Goal: Obtain resource: Download file/media

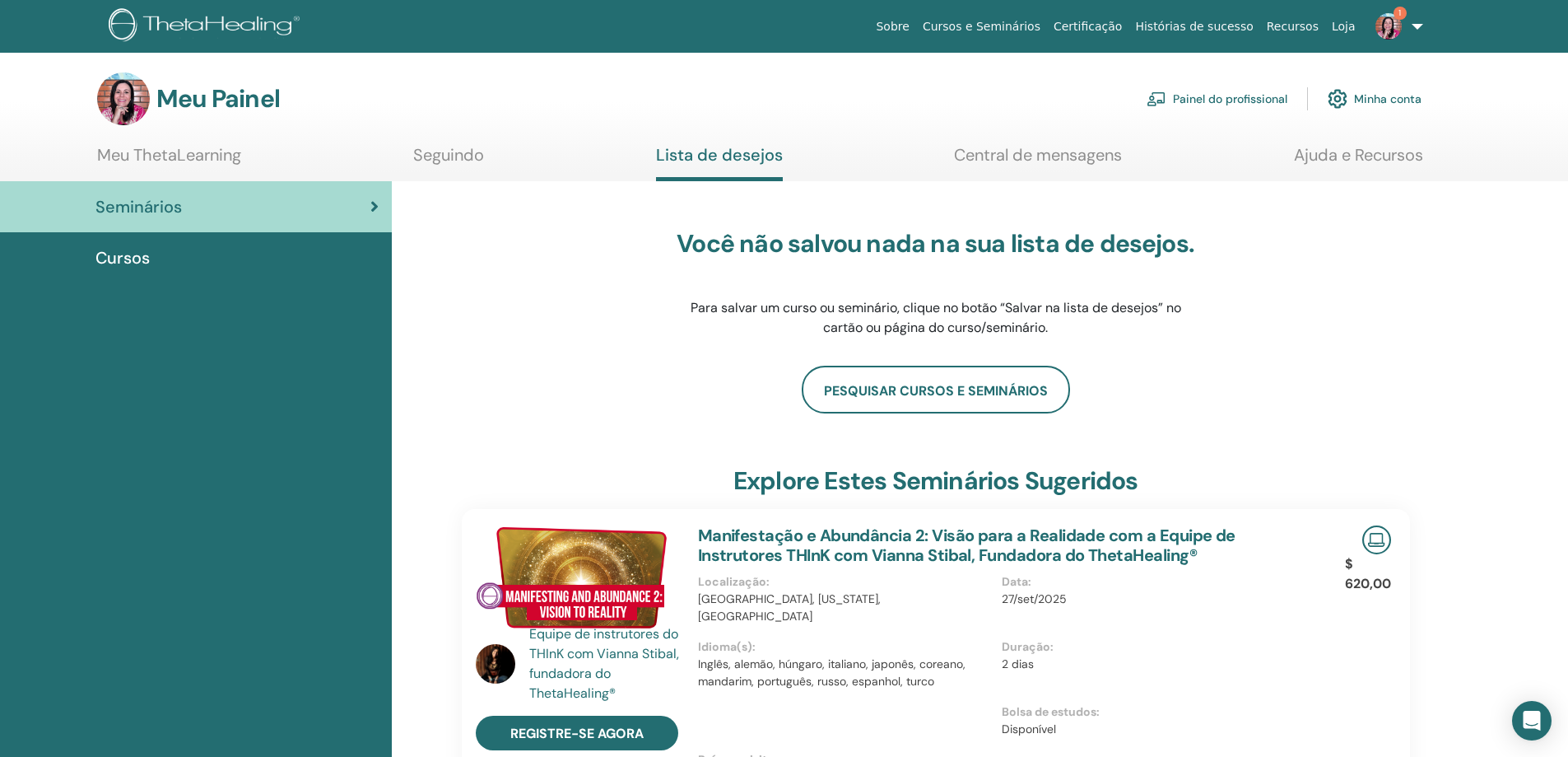
click at [146, 253] on font "Cursos" at bounding box center [122, 257] width 55 height 21
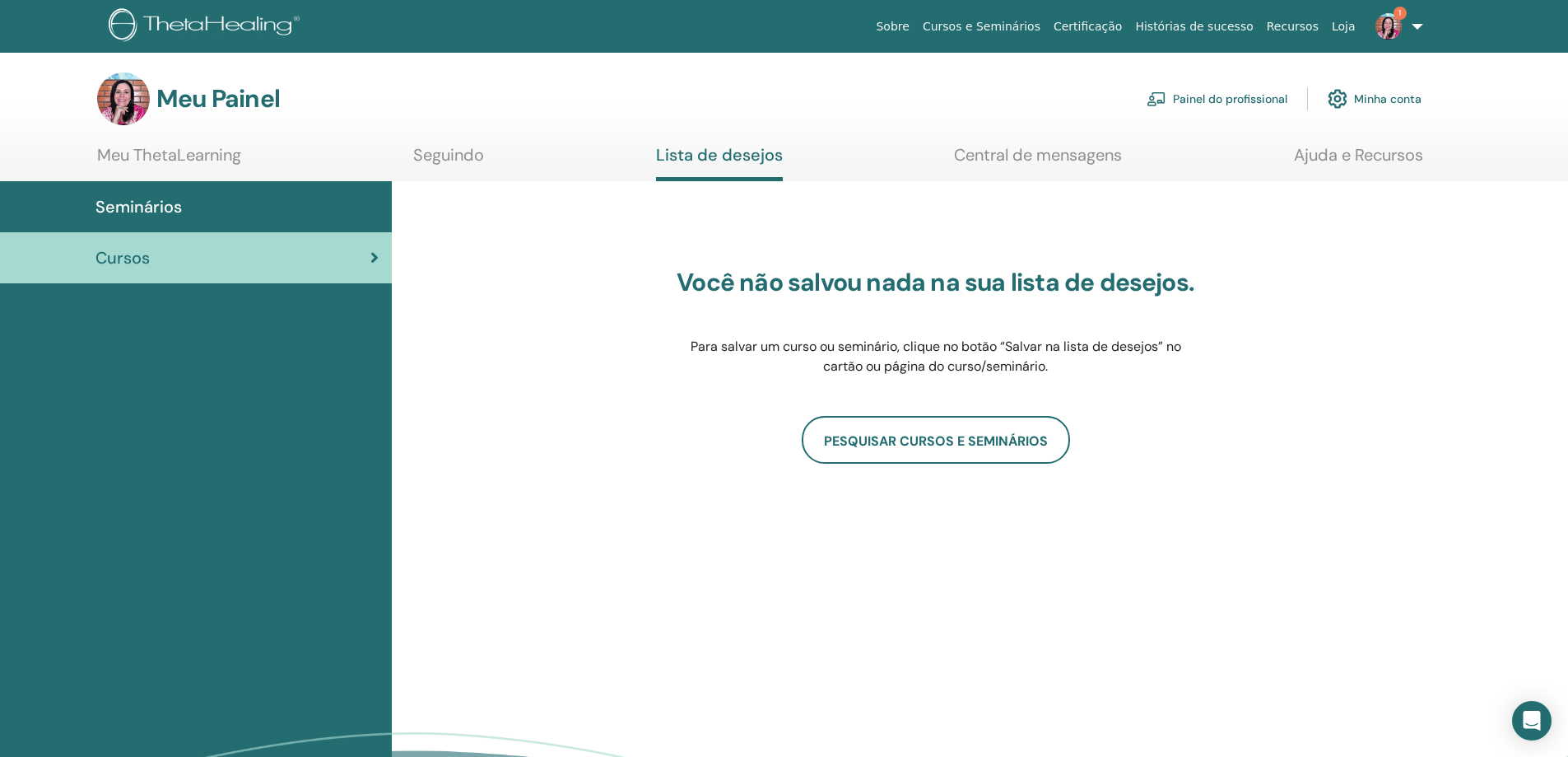
click at [1385, 18] on img at bounding box center [1389, 26] width 27 height 27
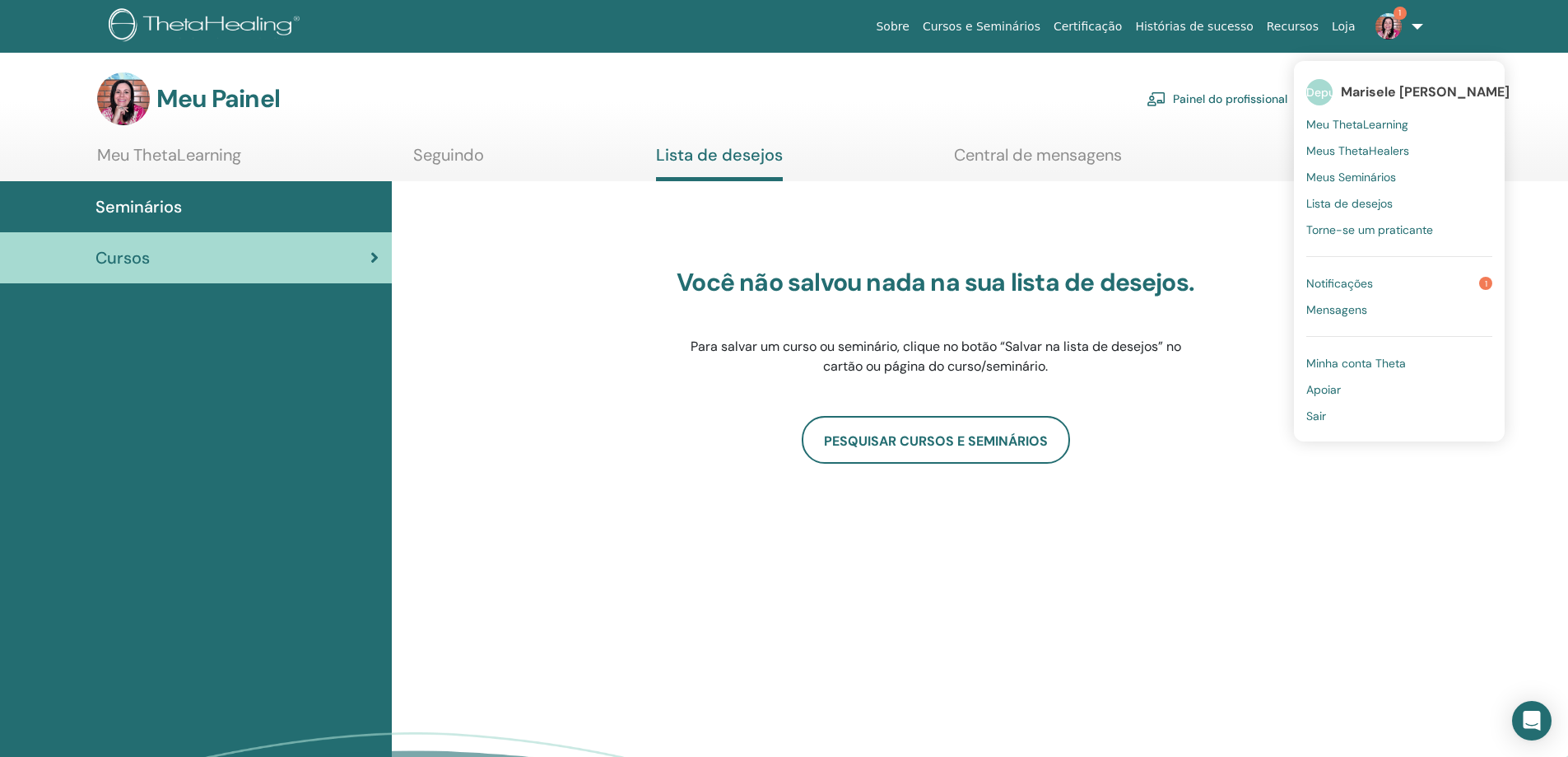
click at [1380, 279] on link "Notificações 1" at bounding box center [1399, 283] width 186 height 27
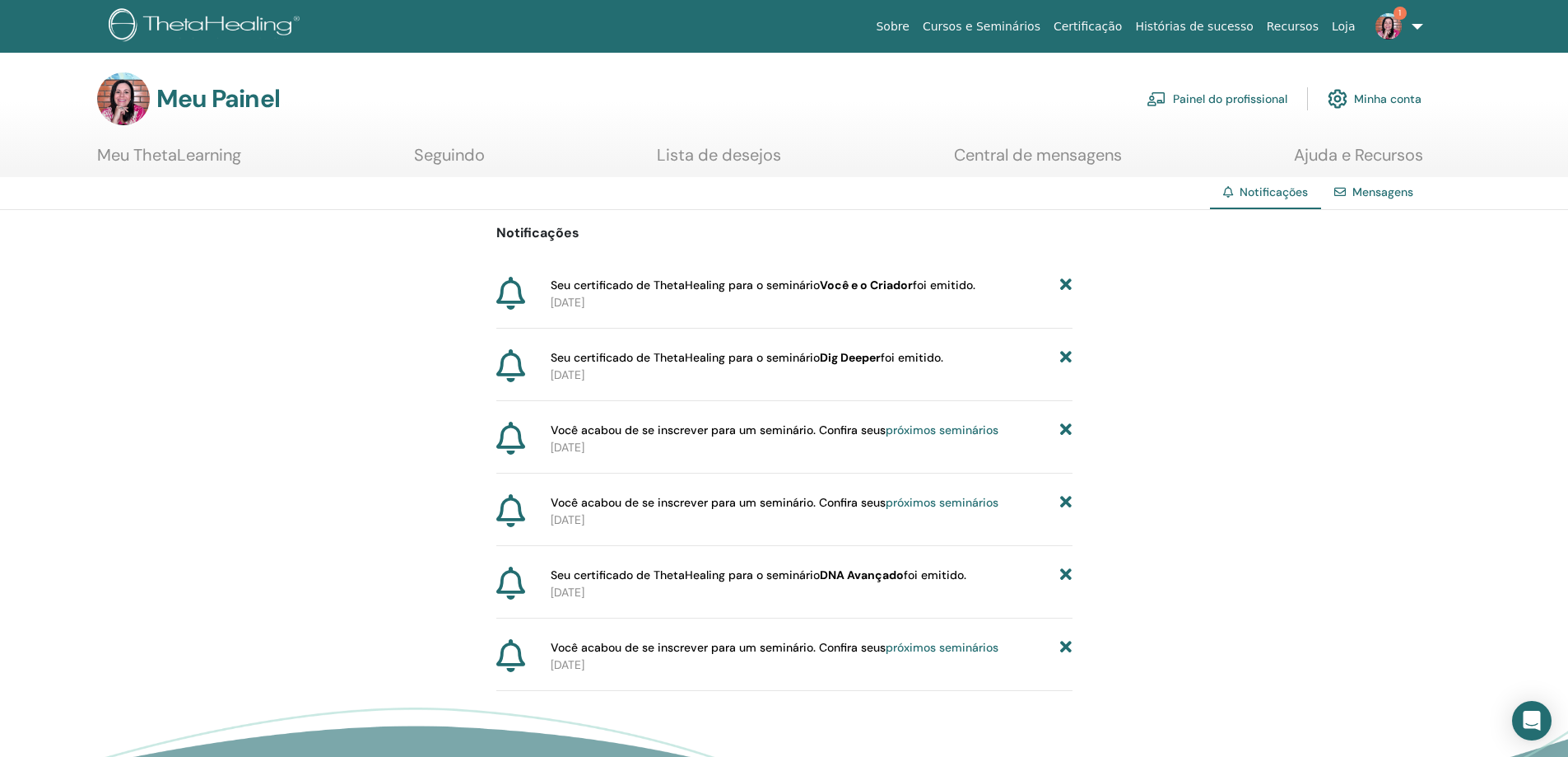
click at [842, 286] on font "Você e o Criador" at bounding box center [866, 285] width 93 height 15
click at [1409, 26] on link "1" at bounding box center [1395, 26] width 67 height 53
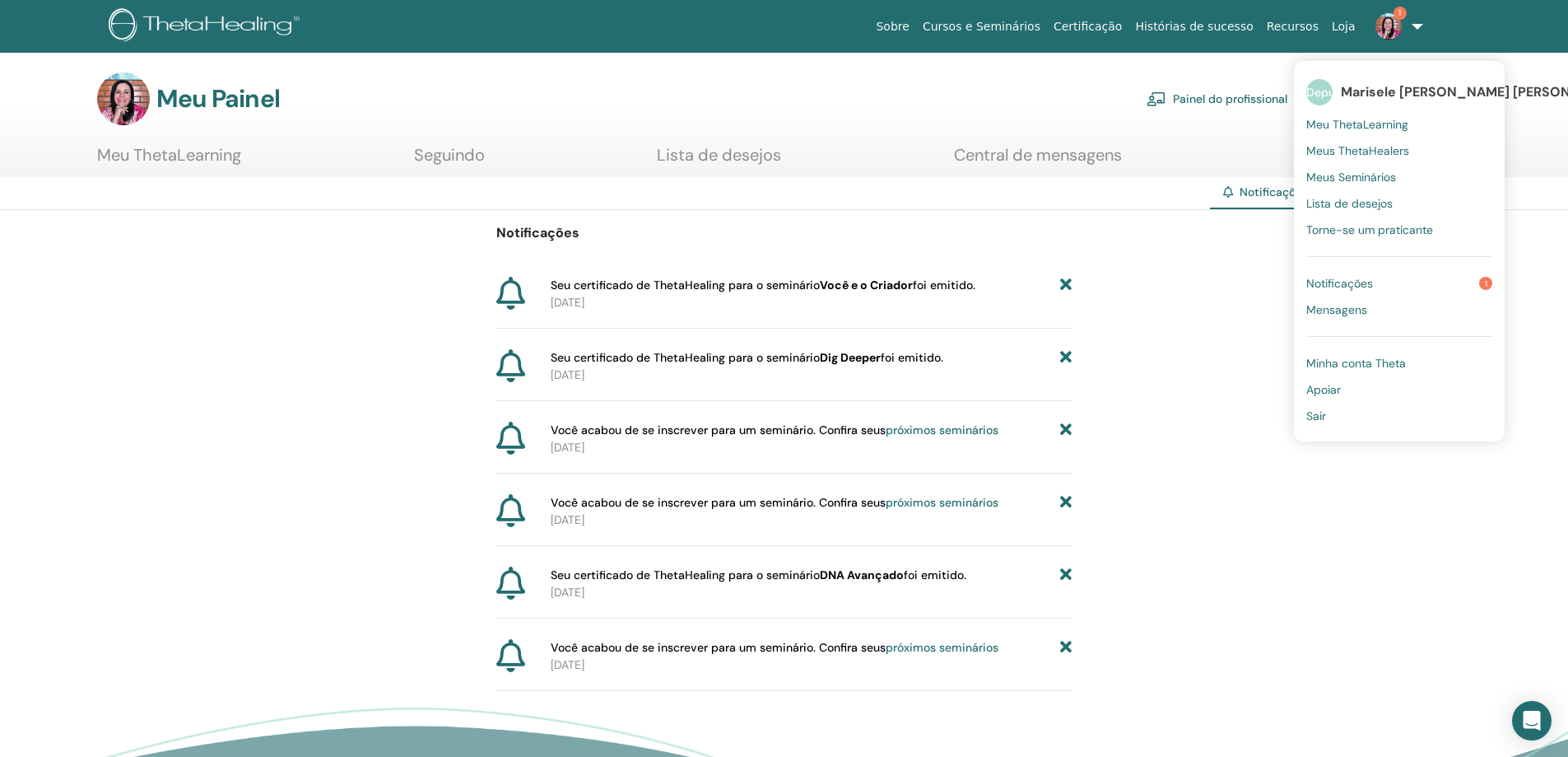
click at [1361, 177] on font "Meus Seminários" at bounding box center [1351, 177] width 90 height 15
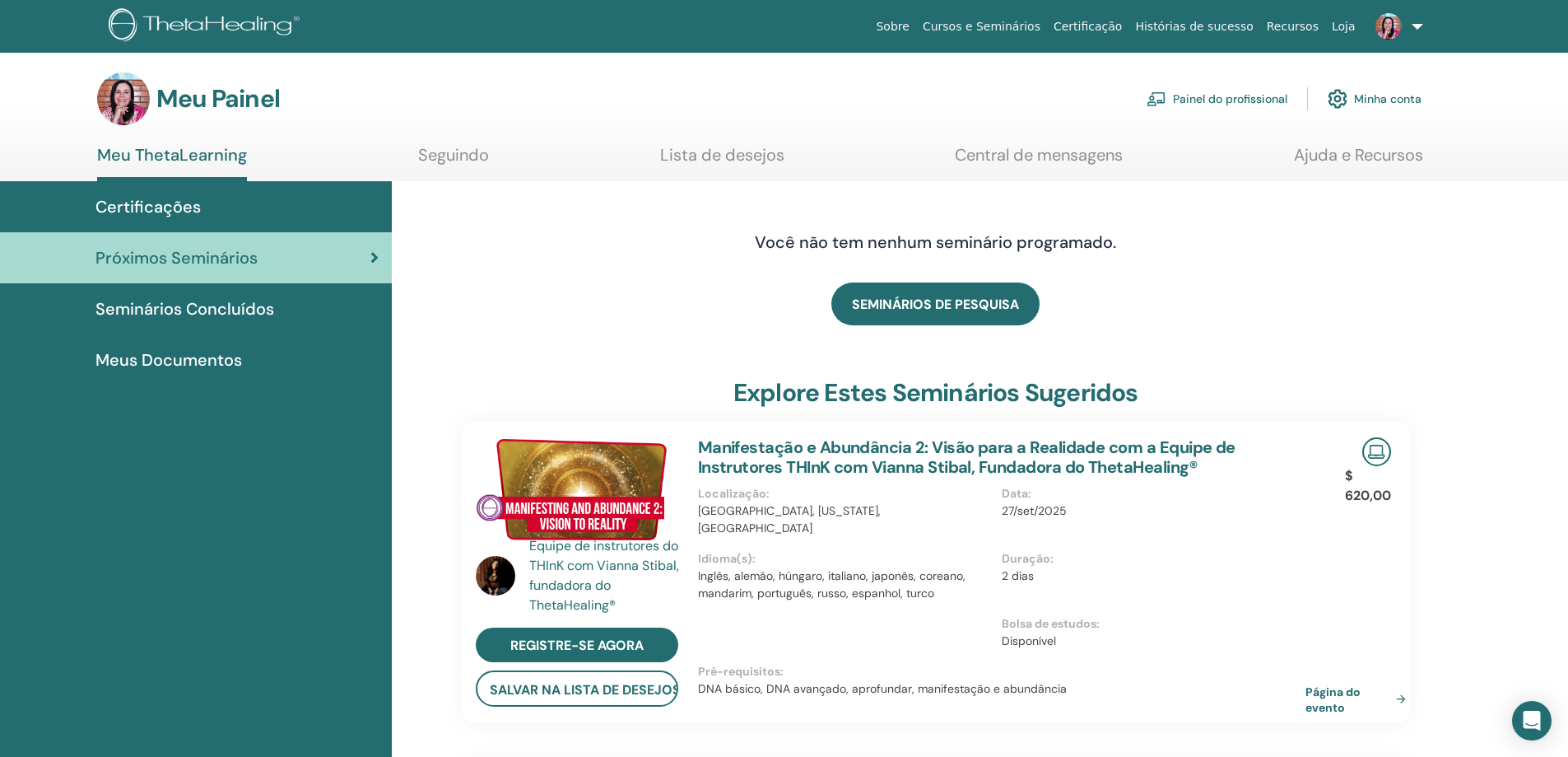
click at [185, 211] on font "Certificações" at bounding box center [148, 206] width 105 height 21
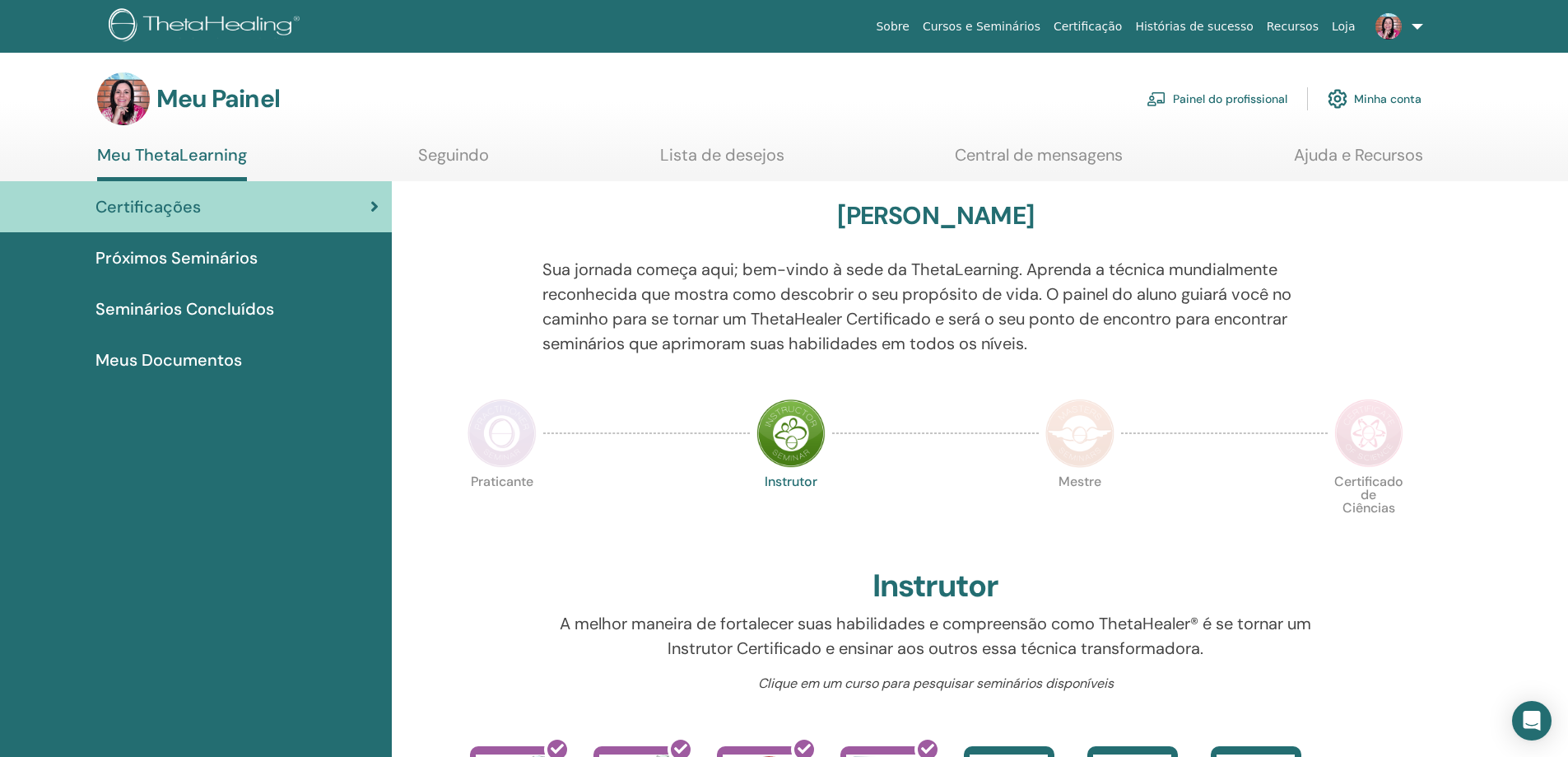
click at [191, 361] on font "Meus Documentos" at bounding box center [168, 360] width 147 height 21
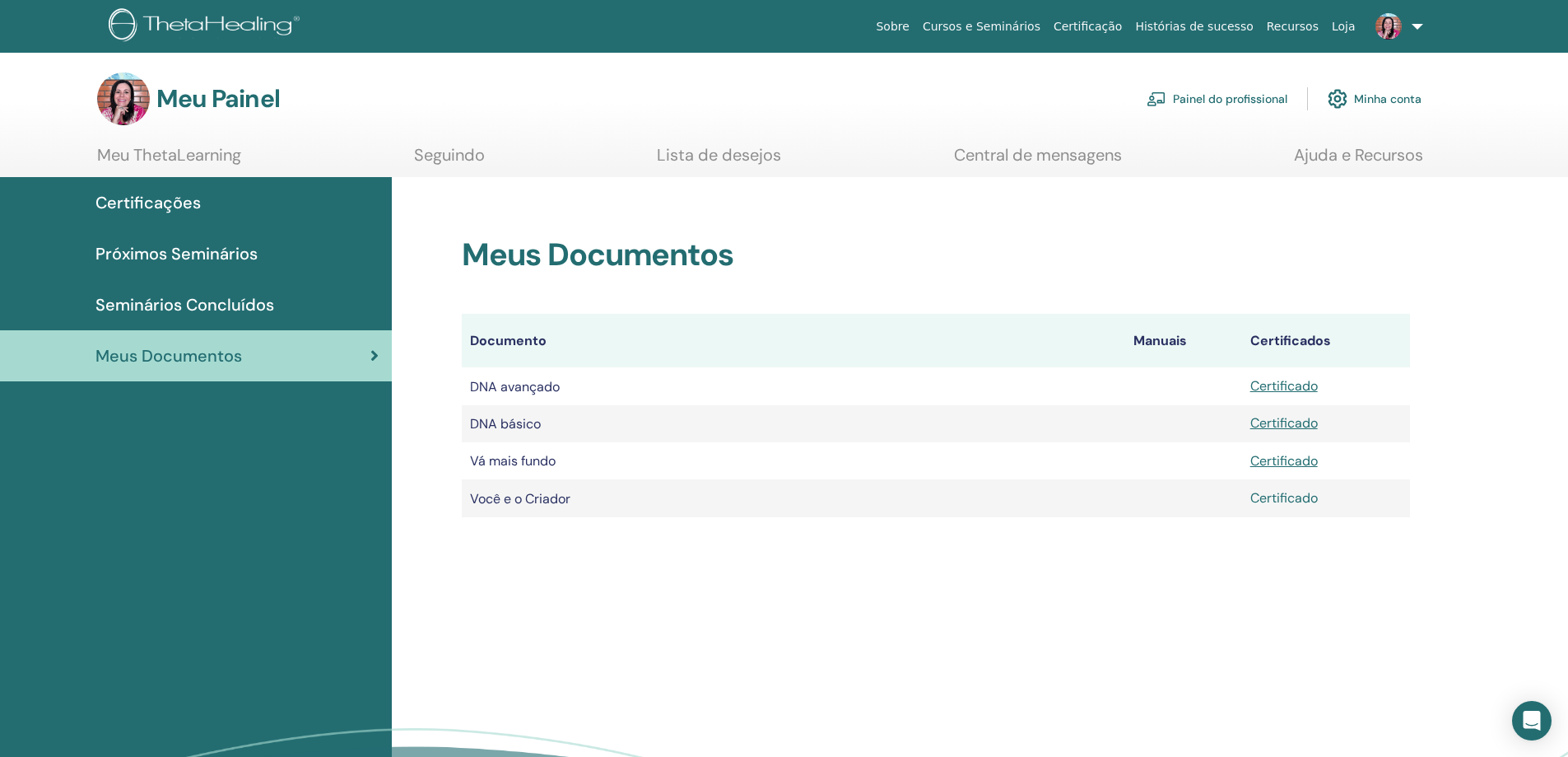
click at [1286, 498] on font "Certificado" at bounding box center [1283, 497] width 67 height 18
click at [208, 307] on font "Seminários Concluídos" at bounding box center [184, 304] width 178 height 21
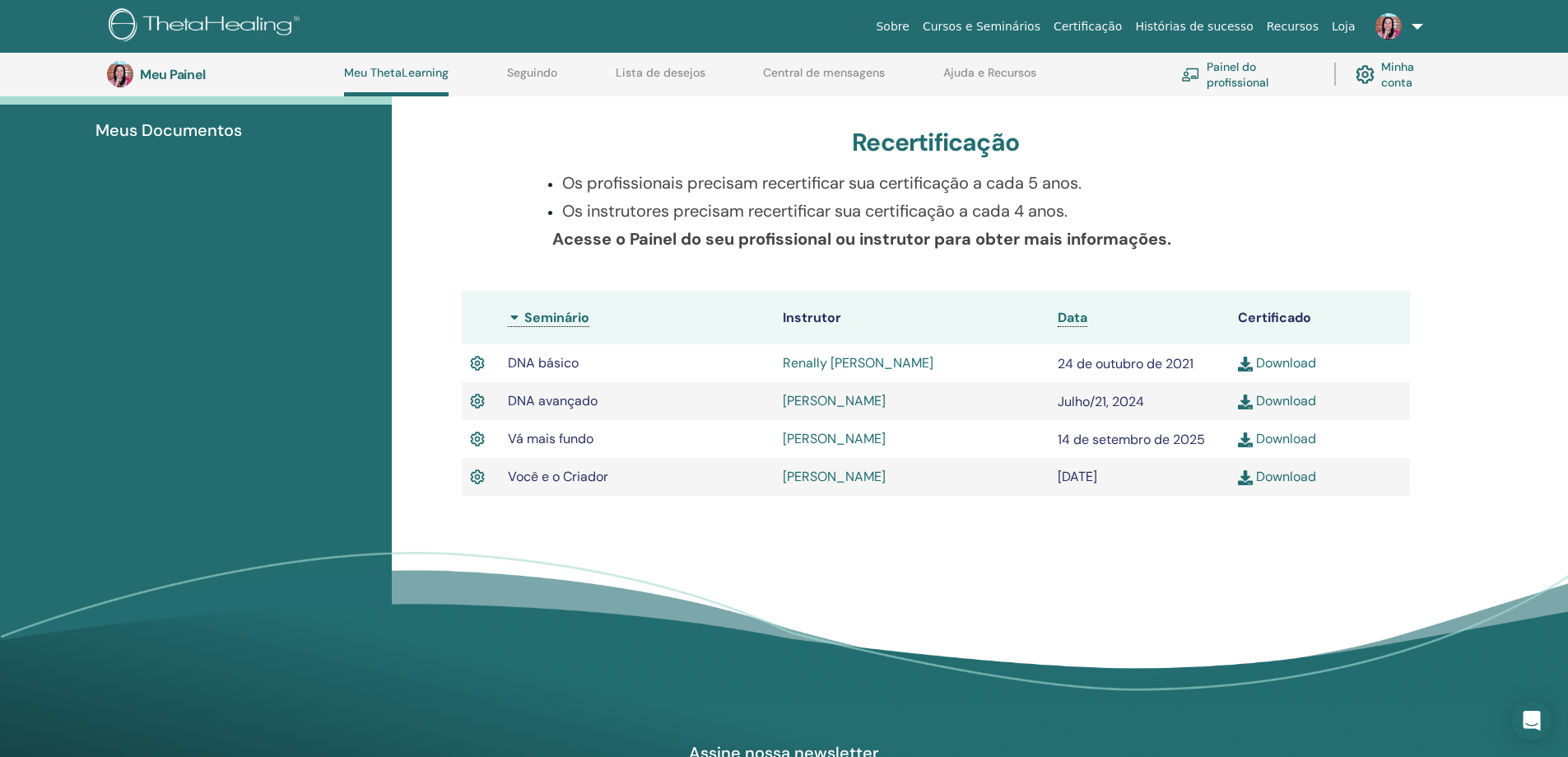
scroll to position [290, 0]
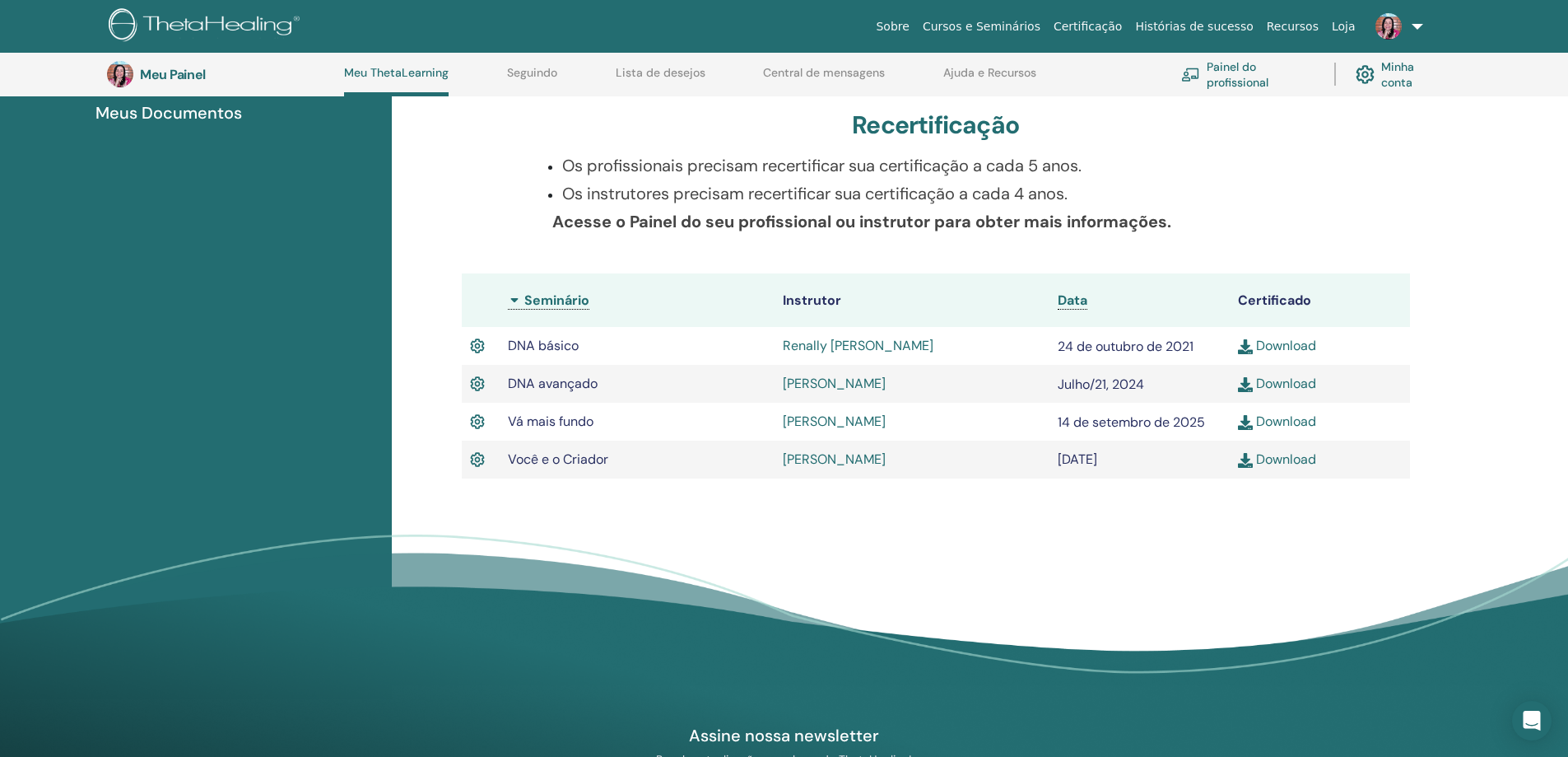
click at [1289, 456] on font "Download" at bounding box center [1286, 458] width 60 height 18
click at [192, 116] on font "Meus Documentos" at bounding box center [168, 112] width 147 height 21
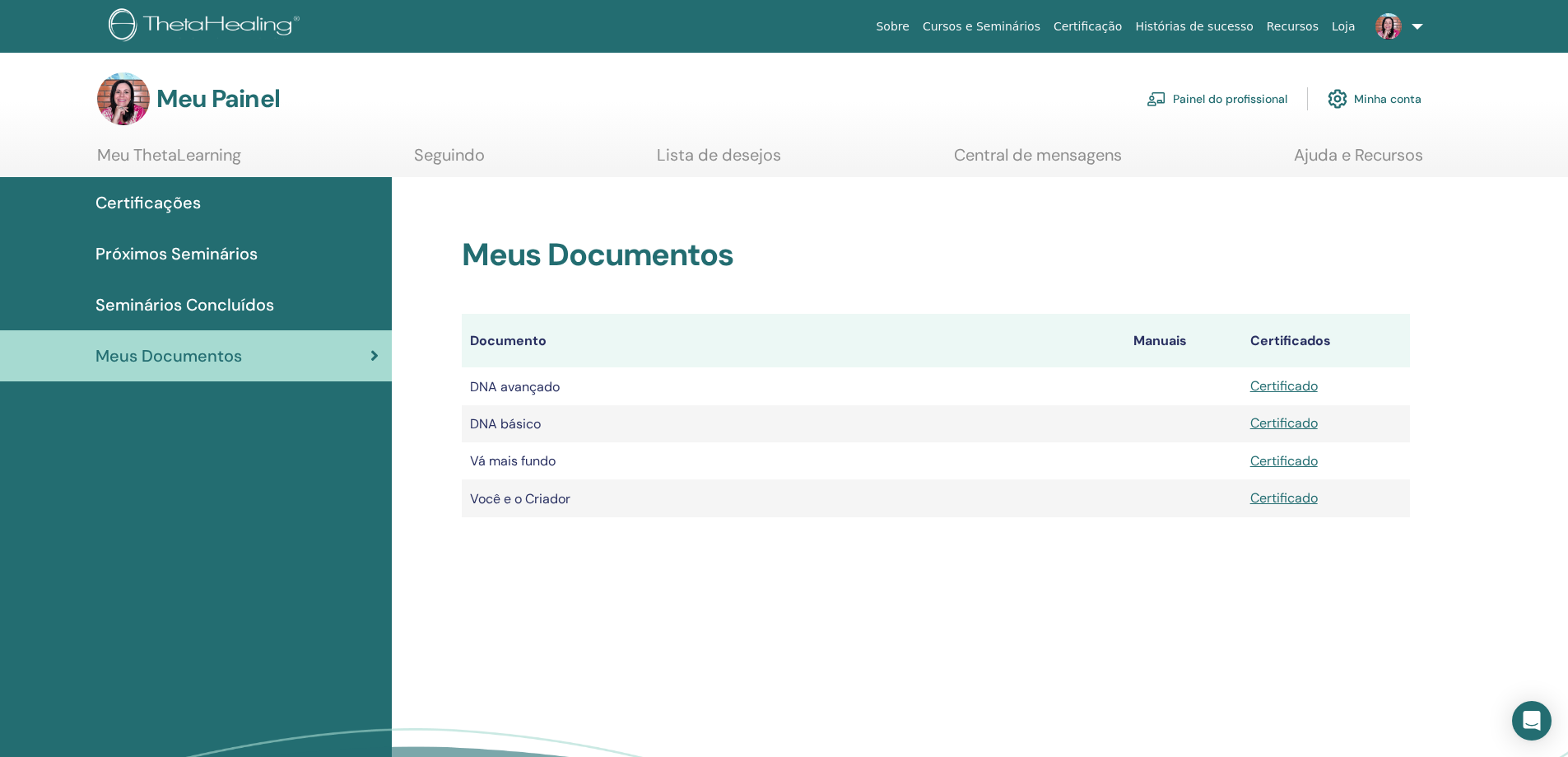
click at [173, 203] on font "Certificações" at bounding box center [148, 202] width 105 height 21
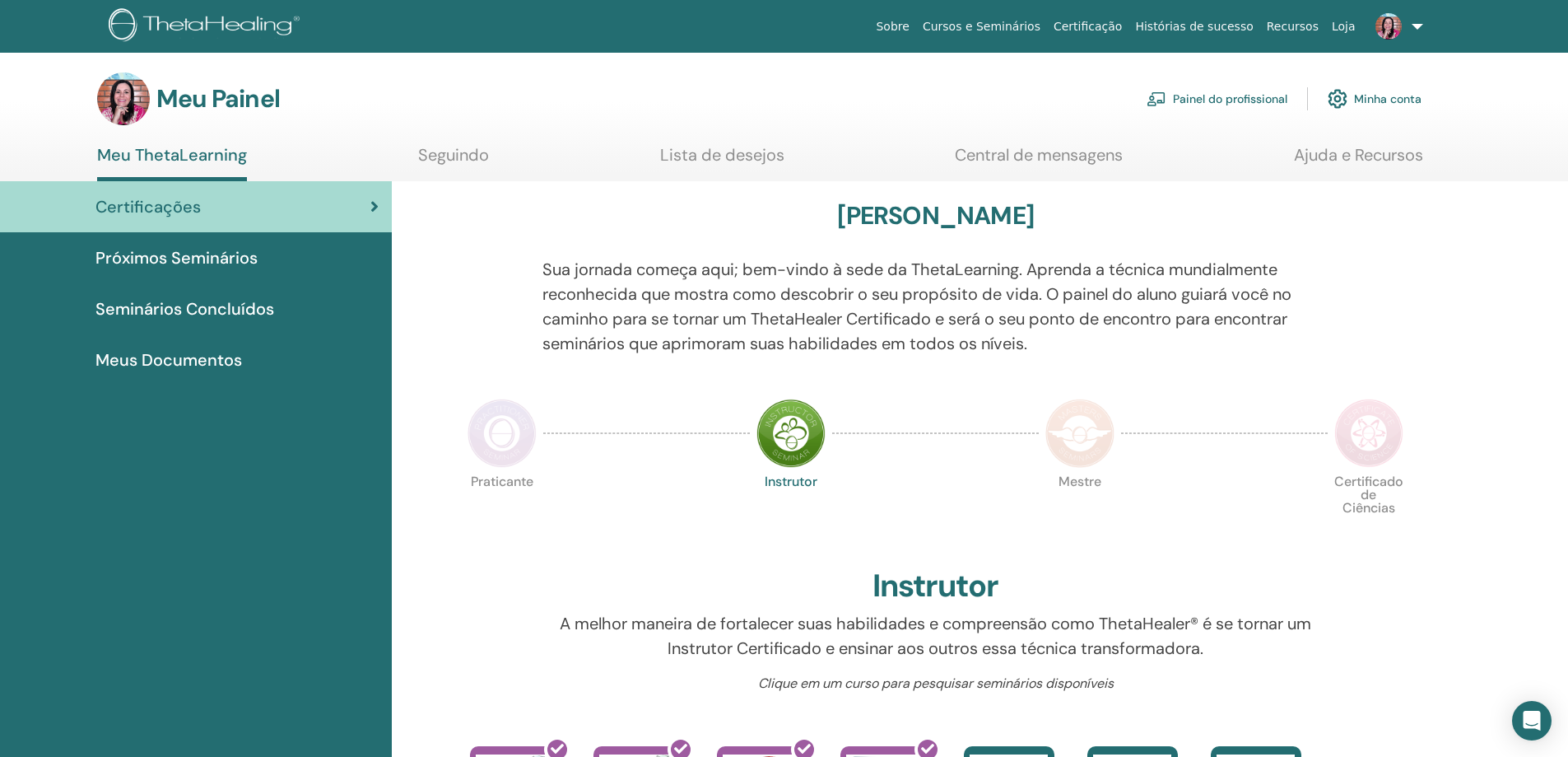
click at [210, 260] on font "Próximos Seminários" at bounding box center [176, 257] width 163 height 21
